Goal: Information Seeking & Learning: Learn about a topic

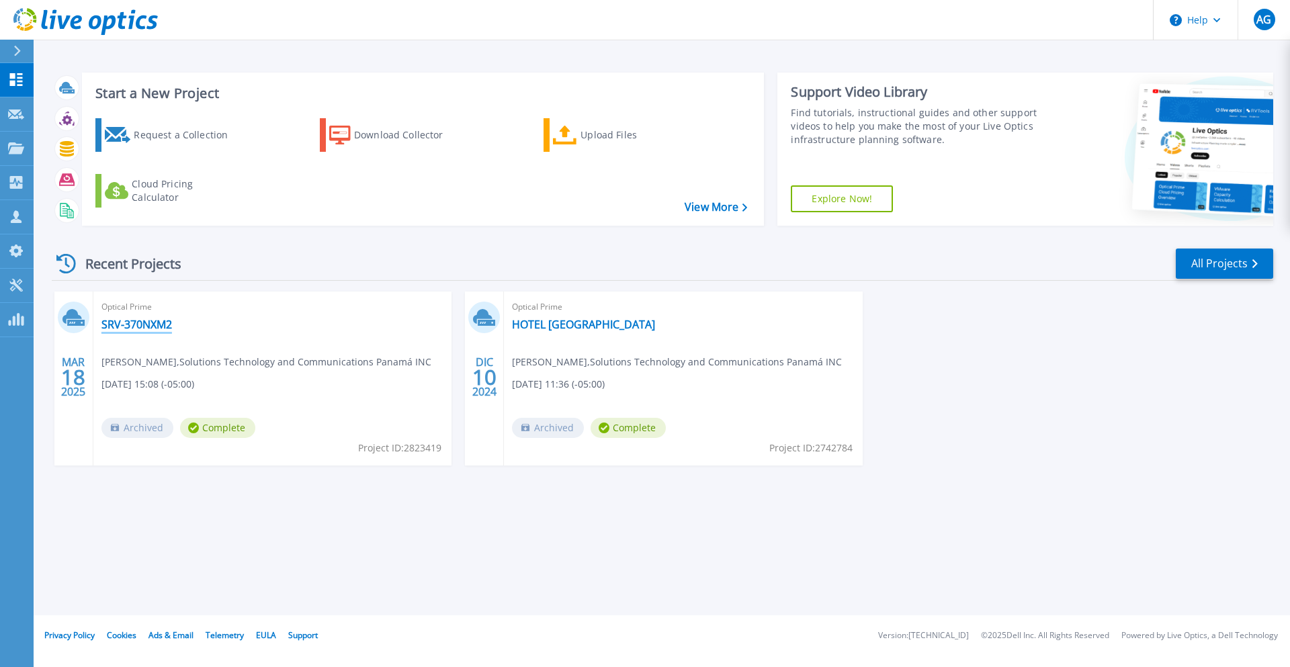
click at [118, 331] on link "SRV-370NXM2" at bounding box center [136, 324] width 71 height 13
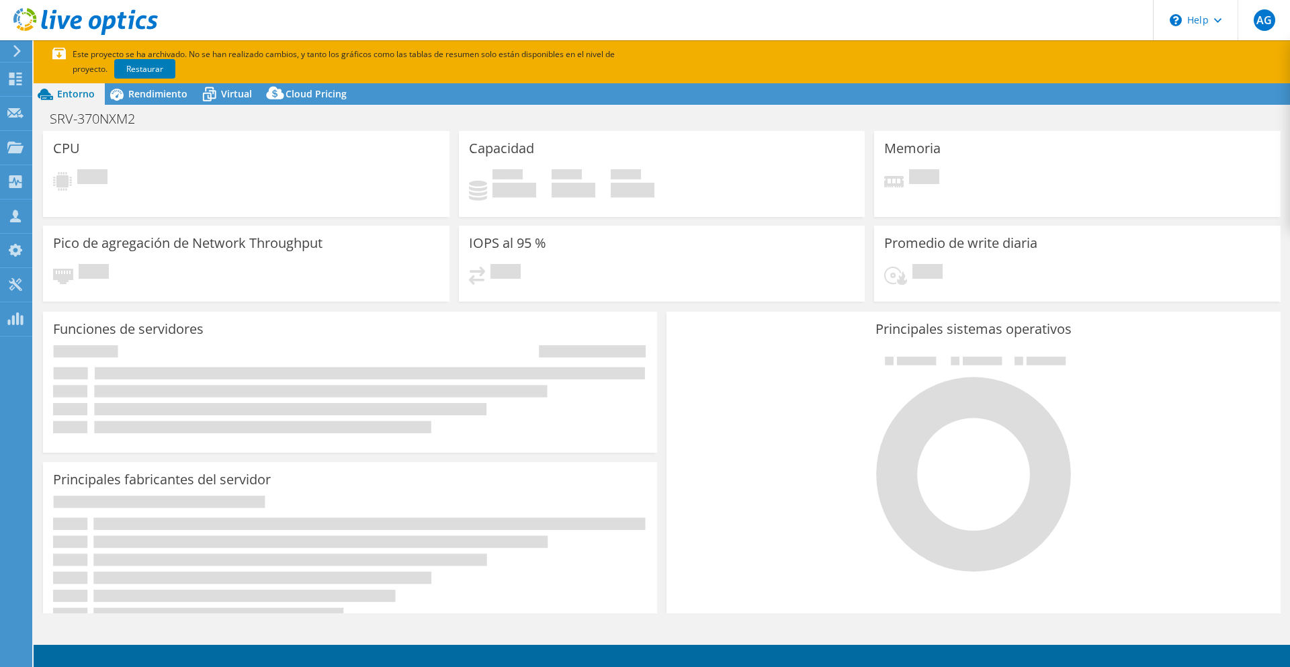
select select "USWest"
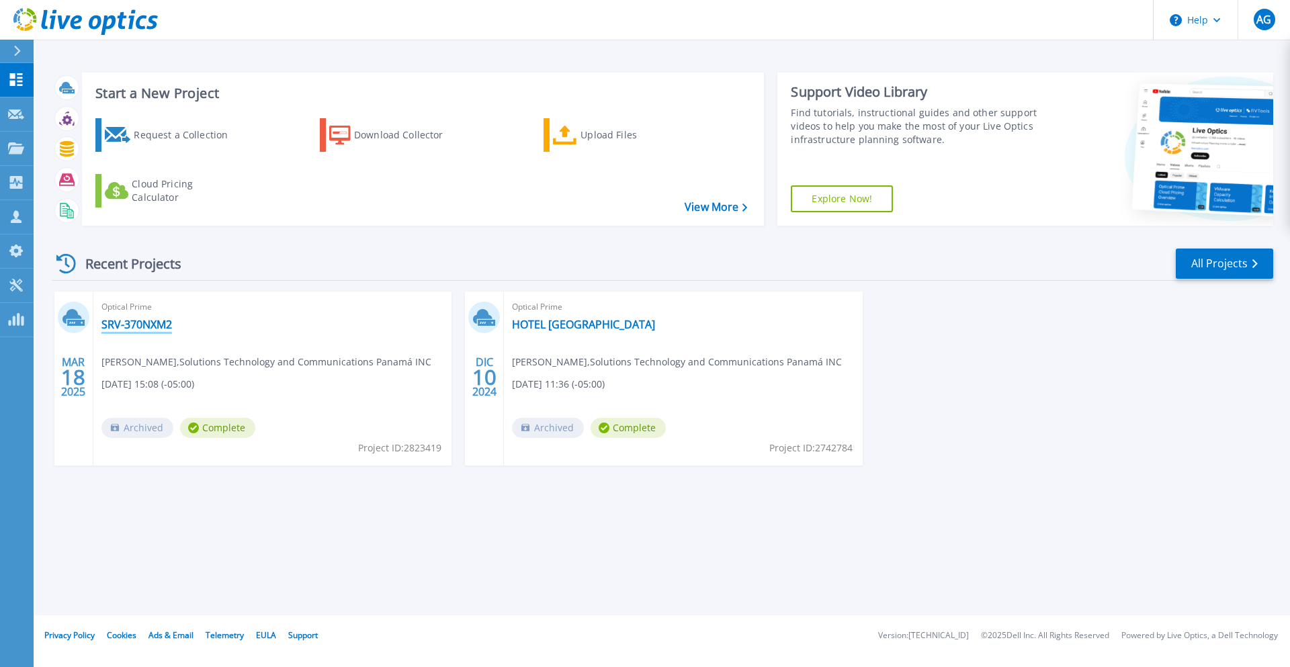
click at [155, 329] on link "SRV-370NXM2" at bounding box center [136, 324] width 71 height 13
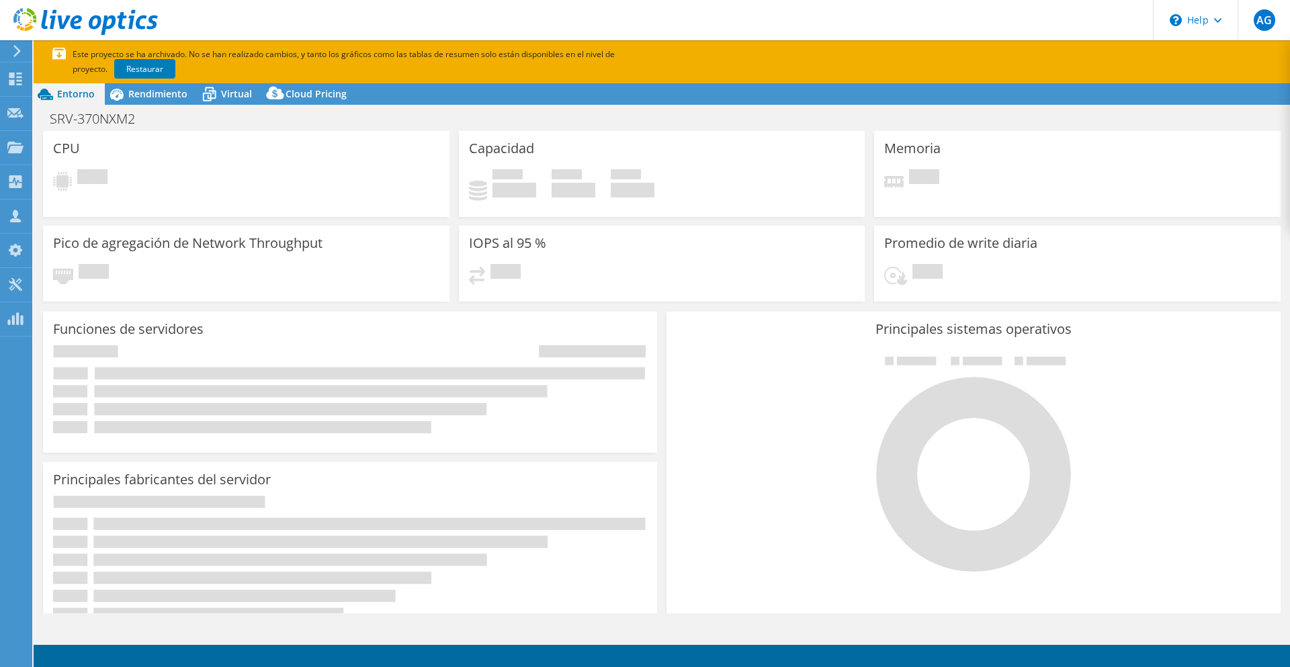
select select "USWest"
select select "USD"
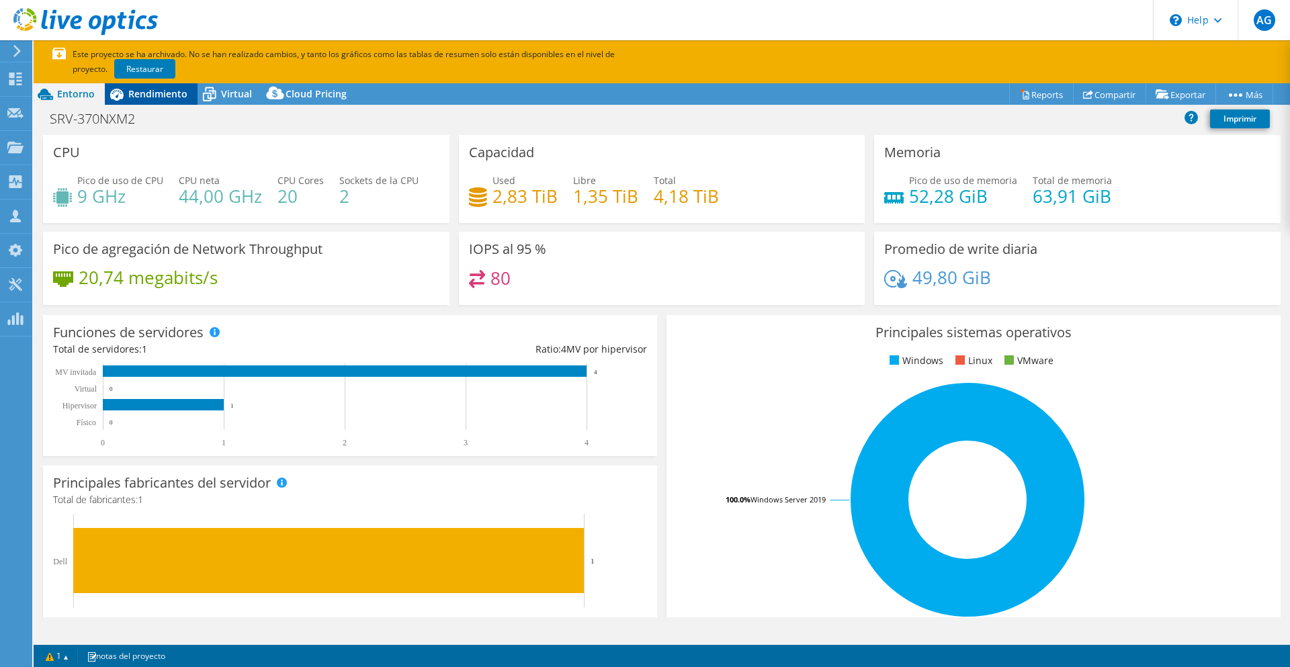
click at [179, 92] on span "Rendimiento" at bounding box center [157, 93] width 59 height 13
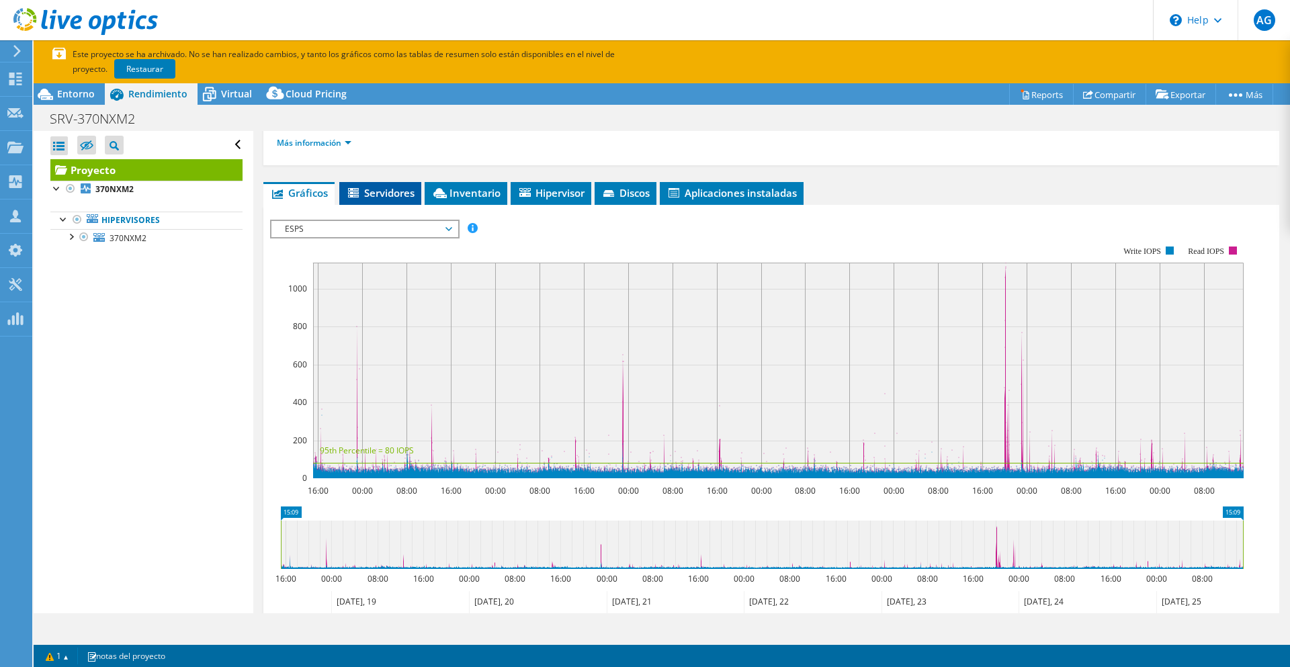
click at [401, 199] on span "Servidores" at bounding box center [380, 192] width 69 height 13
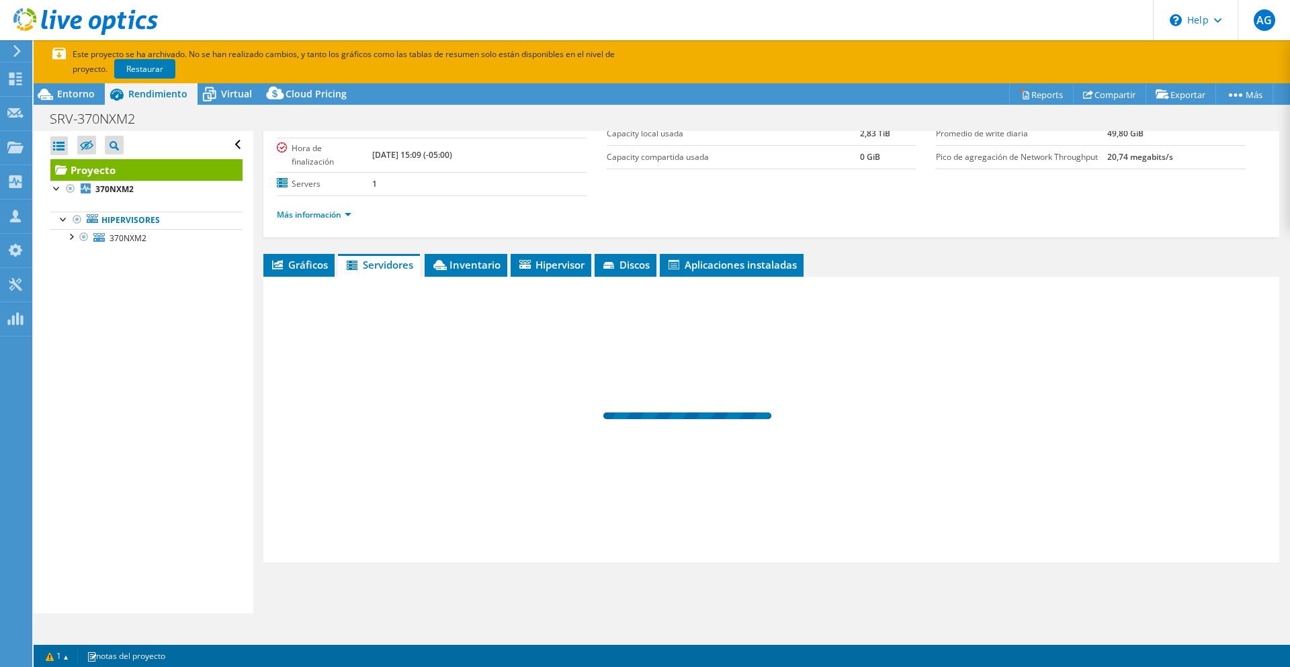
scroll to position [143, 0]
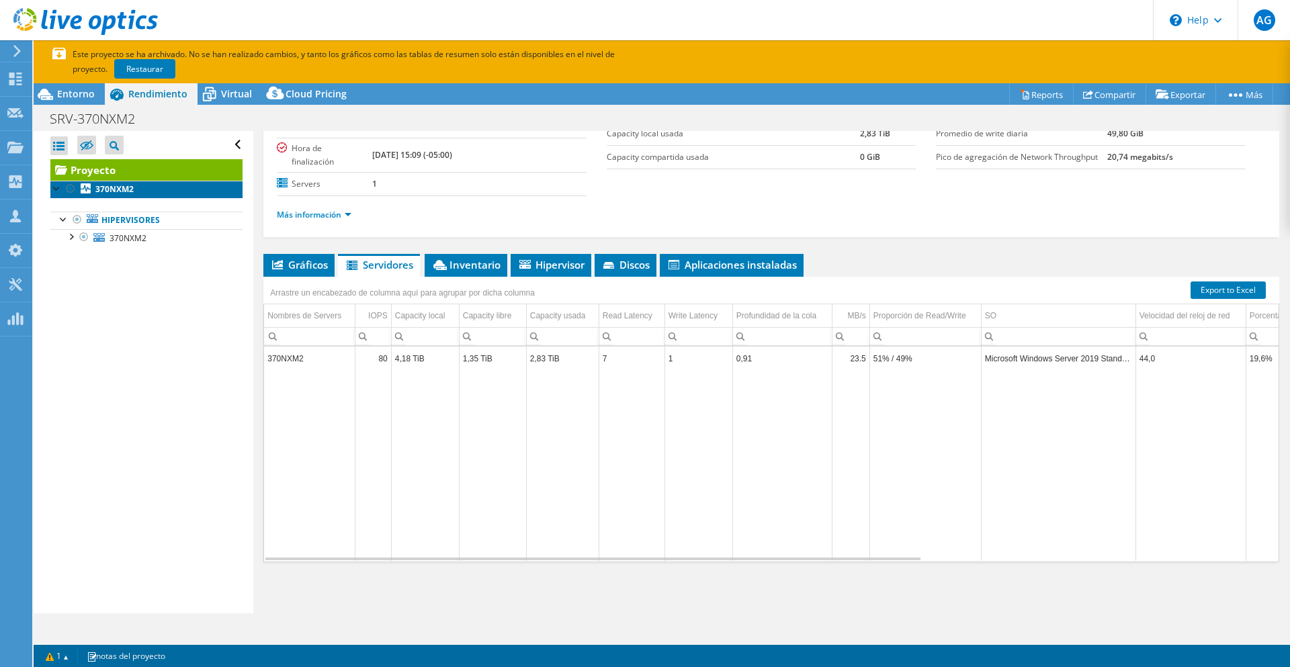
click at [94, 183] on link "370NXM2" at bounding box center [146, 189] width 192 height 17
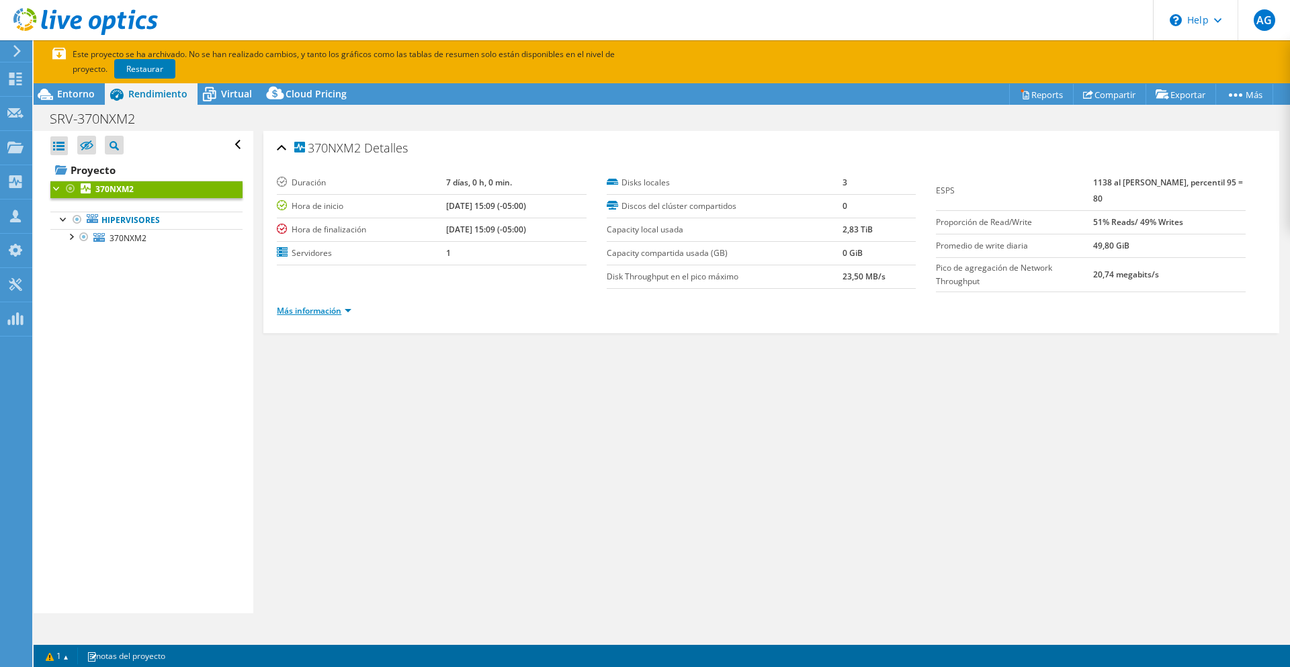
click at [330, 307] on link "Más información" at bounding box center [314, 310] width 75 height 11
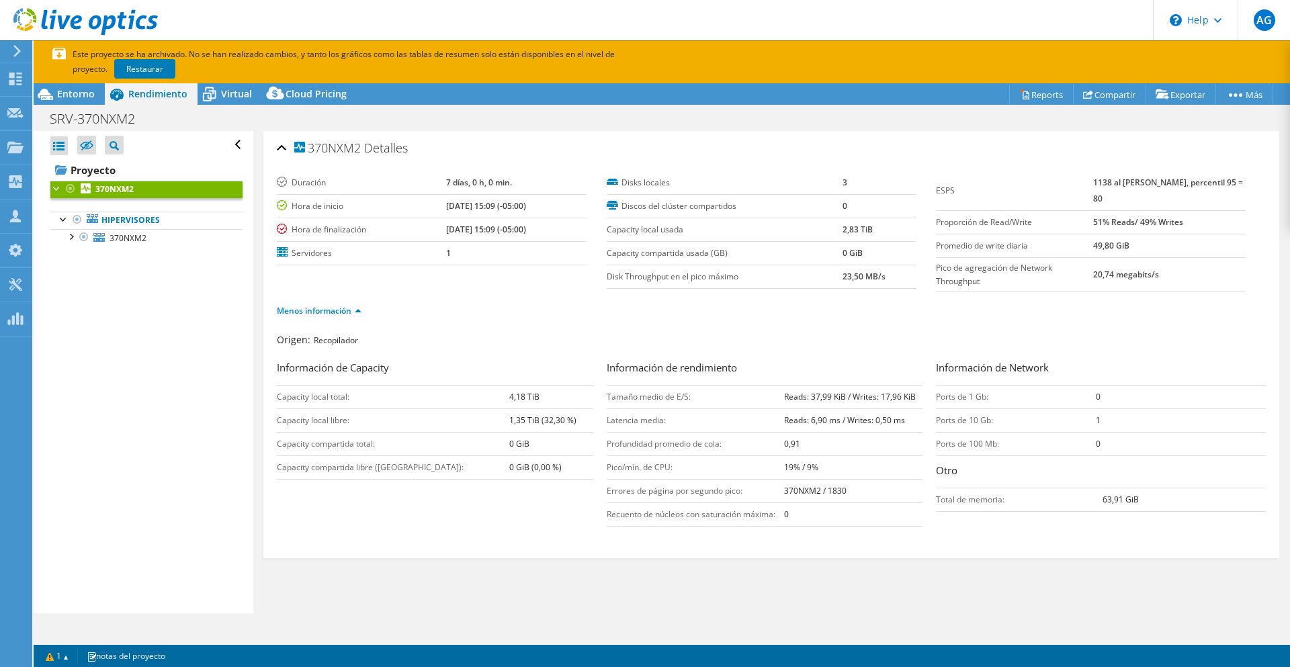
drag, startPoint x: 778, startPoint y: 489, endPoint x: 815, endPoint y: 493, distance: 37.2
click at [815, 493] on tr "Errores de página por segundo pico: 370NXM2 / 1830" at bounding box center [765, 491] width 317 height 24
copy tr "Errores de página por segundo pico: 370NXM2"
click at [83, 91] on span "Entorno" at bounding box center [76, 93] width 38 height 13
